Goal: Task Accomplishment & Management: Manage account settings

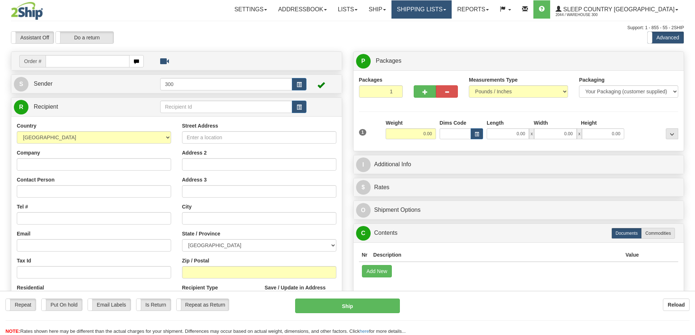
click at [451, 11] on link "Shipping lists" at bounding box center [421, 9] width 60 height 18
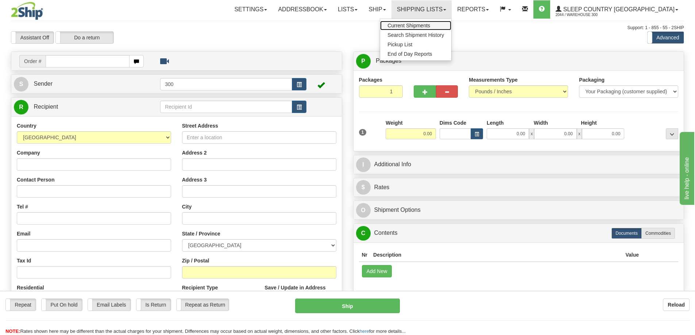
drag, startPoint x: 461, startPoint y: 24, endPoint x: 432, endPoint y: 53, distance: 41.3
click at [430, 24] on span "Current Shipments" at bounding box center [408, 26] width 43 height 6
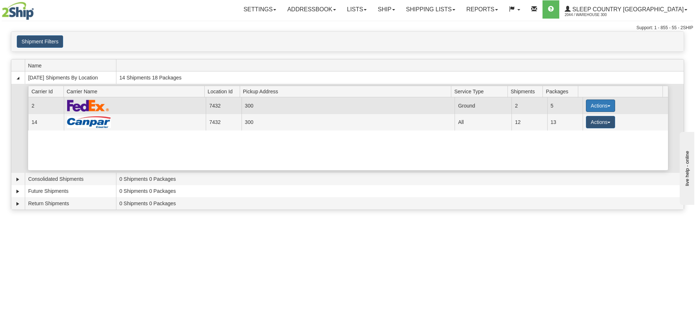
click at [599, 104] on button "Actions" at bounding box center [600, 106] width 29 height 12
click at [586, 130] on link "Close" at bounding box center [585, 128] width 58 height 9
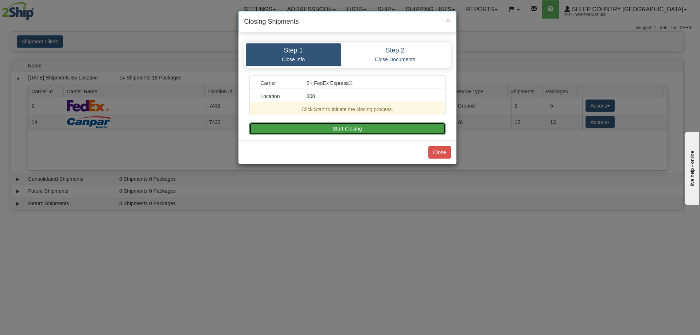
click at [369, 125] on button "Start Closing" at bounding box center [347, 129] width 196 height 12
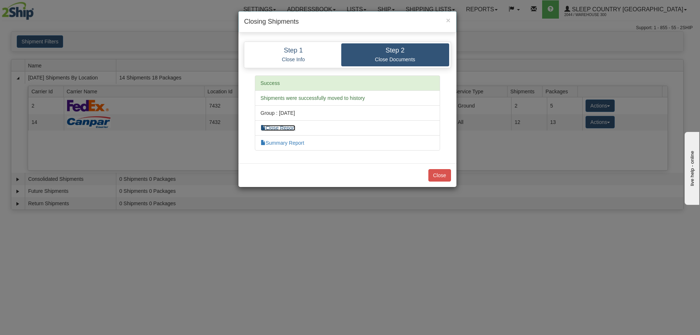
click at [275, 128] on link "Close Report" at bounding box center [278, 128] width 35 height 6
click at [290, 141] on link "Summary Report" at bounding box center [283, 143] width 44 height 6
click at [438, 175] on button "Close" at bounding box center [439, 175] width 23 height 12
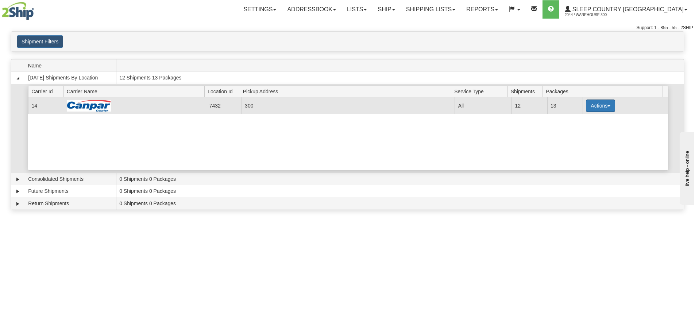
click at [586, 108] on button "Actions" at bounding box center [600, 106] width 29 height 12
click at [577, 132] on link "Close" at bounding box center [585, 128] width 58 height 9
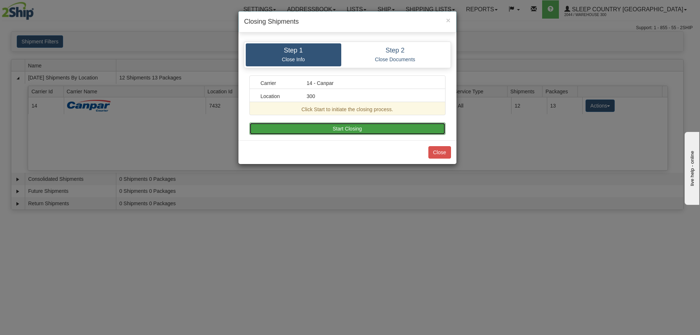
click at [366, 123] on button "Start Closing" at bounding box center [347, 129] width 196 height 12
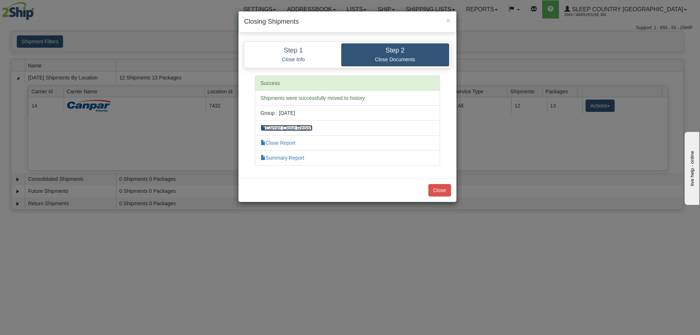
click at [296, 129] on link "Carrier Close Report" at bounding box center [287, 128] width 52 height 6
click at [292, 143] on link "Close Report" at bounding box center [278, 143] width 35 height 6
click at [299, 155] on li "Summary Report" at bounding box center [347, 157] width 185 height 15
click at [299, 156] on link "Summary Report" at bounding box center [283, 158] width 44 height 6
